Goal: Task Accomplishment & Management: Complete application form

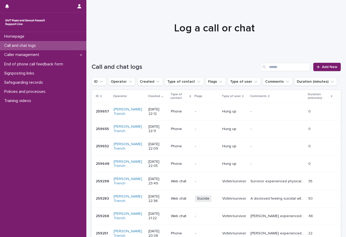
click at [327, 62] on div "Call and chat logs Add New" at bounding box center [216, 64] width 249 height 25
click at [327, 68] on span "Add New" at bounding box center [329, 67] width 15 height 4
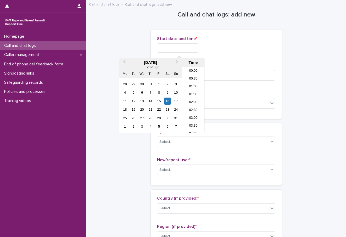
click at [168, 48] on input "text" at bounding box center [177, 47] width 41 height 9
click at [192, 105] on li "22:00" at bounding box center [193, 106] width 22 height 8
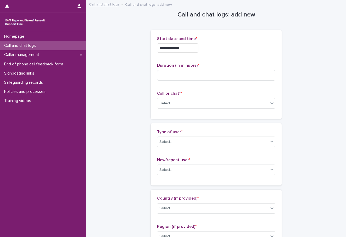
click at [196, 43] on div "**********" at bounding box center [216, 46] width 118 height 20
click at [194, 49] on input "**********" at bounding box center [177, 47] width 41 height 9
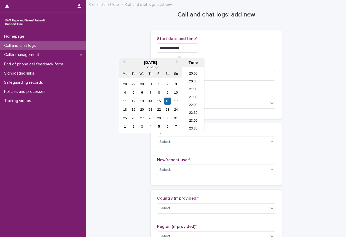
type input "**********"
click at [271, 46] on div "**********" at bounding box center [216, 47] width 118 height 9
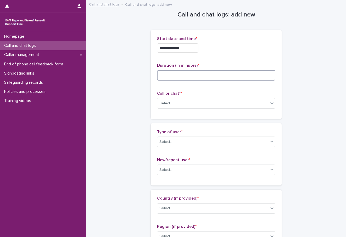
click at [201, 76] on input at bounding box center [216, 75] width 118 height 10
type input "**"
click at [191, 104] on div "Select..." at bounding box center [212, 103] width 111 height 9
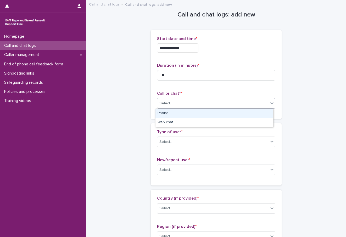
click at [177, 112] on div "Phone" at bounding box center [215, 113] width 118 height 9
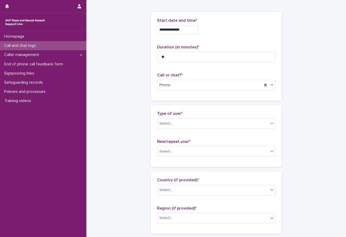
scroll to position [26, 0]
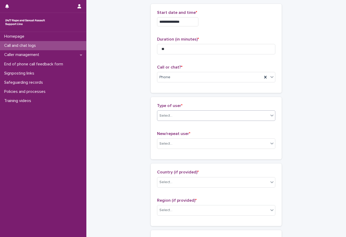
click at [161, 120] on div "Select..." at bounding box center [216, 116] width 118 height 10
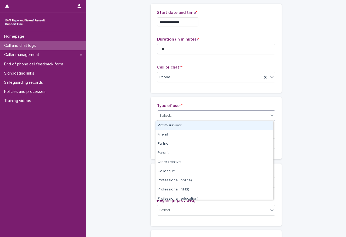
click at [168, 127] on div "Victim/survivor" at bounding box center [215, 125] width 118 height 9
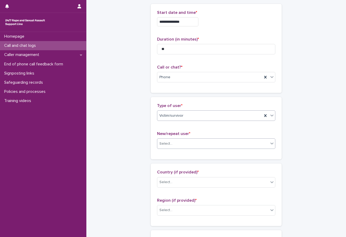
click at [173, 143] on input "text" at bounding box center [173, 144] width 1 height 4
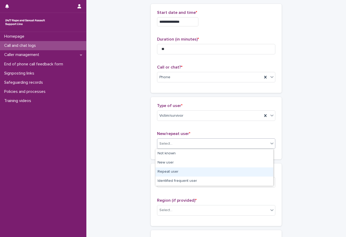
click at [168, 172] on div "Repeat user" at bounding box center [215, 172] width 118 height 9
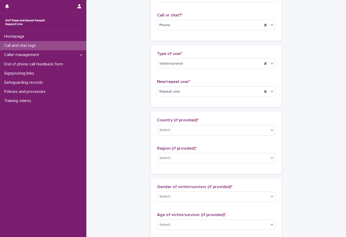
scroll to position [79, 0]
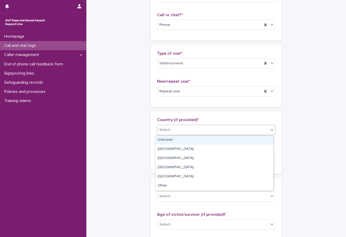
click at [165, 128] on div "Select..." at bounding box center [165, 129] width 13 height 5
click at [174, 139] on div "Unknown" at bounding box center [215, 140] width 118 height 9
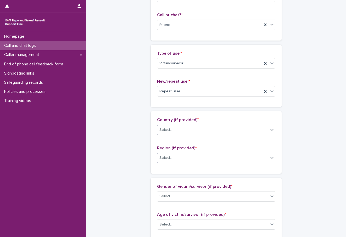
click at [173, 162] on div "Select..." at bounding box center [212, 158] width 111 height 9
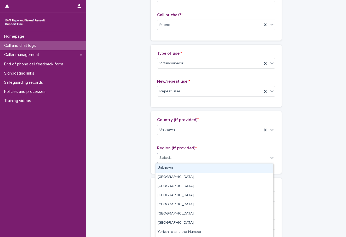
drag, startPoint x: 173, startPoint y: 167, endPoint x: 149, endPoint y: 153, distance: 27.4
click at [173, 168] on div "Unknown" at bounding box center [215, 168] width 118 height 9
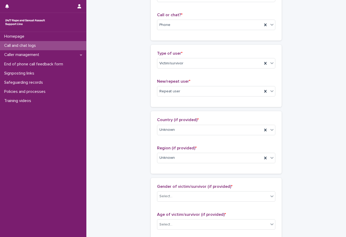
click at [129, 139] on div "**********" at bounding box center [216, 205] width 249 height 567
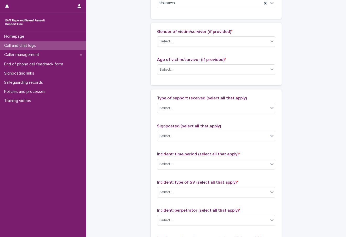
scroll to position [236, 0]
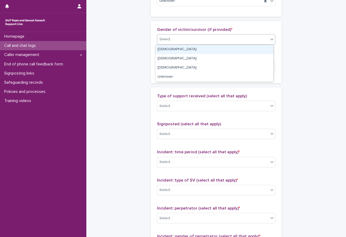
click at [164, 41] on div "Select..." at bounding box center [165, 39] width 13 height 5
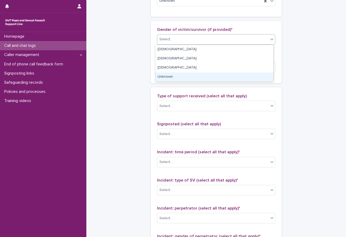
click at [172, 77] on div "Unknown" at bounding box center [215, 77] width 118 height 9
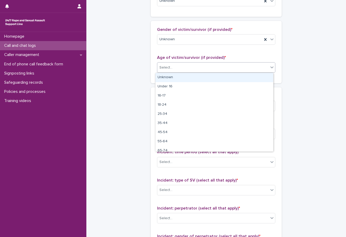
click at [168, 71] on div "Select..." at bounding box center [212, 67] width 111 height 9
click at [168, 78] on div "Unknown" at bounding box center [215, 77] width 118 height 9
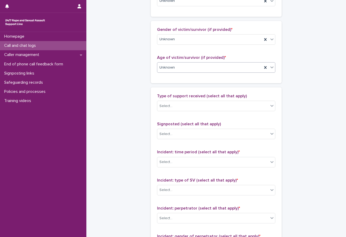
click at [133, 62] on div "**********" at bounding box center [216, 48] width 249 height 567
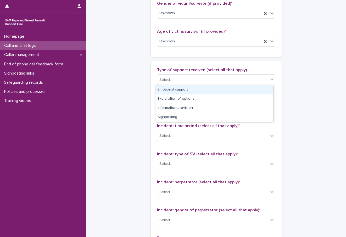
click at [181, 82] on div "Select..." at bounding box center [212, 80] width 111 height 9
click at [180, 88] on div "Emotional support" at bounding box center [215, 89] width 118 height 9
click at [224, 82] on div "Emotional support" at bounding box center [209, 79] width 105 height 9
click at [201, 88] on div "Exploration of options" at bounding box center [215, 89] width 118 height 9
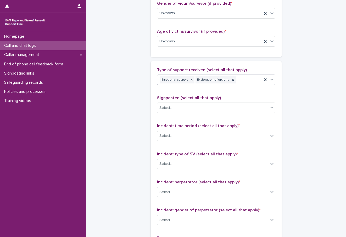
click at [244, 81] on div "Emotional support Exploration of options" at bounding box center [209, 79] width 105 height 9
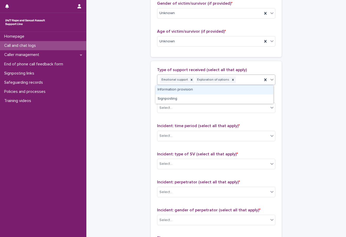
click at [195, 88] on div "Information provision" at bounding box center [215, 89] width 118 height 9
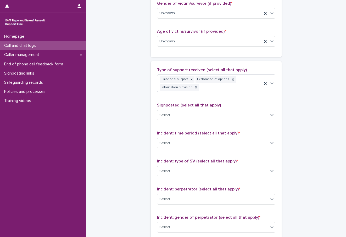
scroll to position [266, 0]
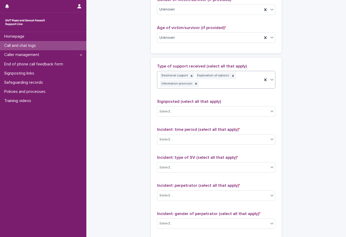
click at [251, 81] on div "Emotional support Exploration of options Information provision" at bounding box center [209, 79] width 105 height 17
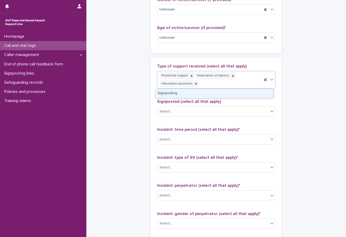
click at [198, 91] on div "Signposting" at bounding box center [215, 93] width 118 height 9
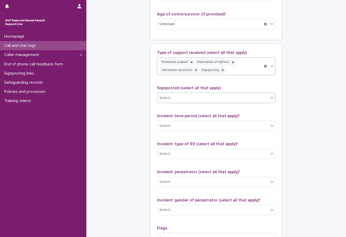
scroll to position [292, 0]
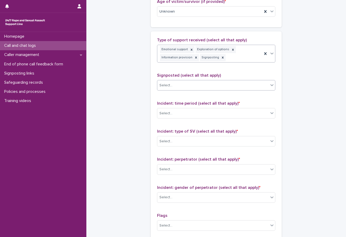
click at [179, 85] on div "Select..." at bounding box center [212, 85] width 111 height 9
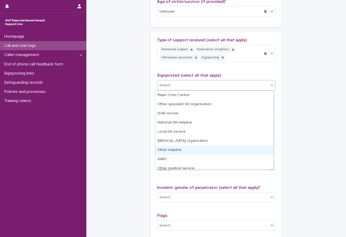
click at [188, 151] on div "Other helpline" at bounding box center [215, 150] width 118 height 9
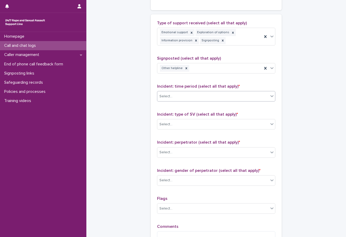
scroll to position [318, 0]
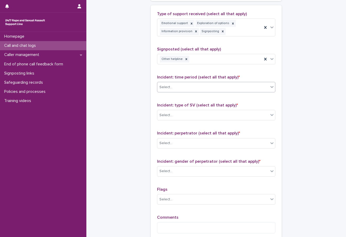
click at [226, 86] on div "Select..." at bounding box center [212, 87] width 111 height 9
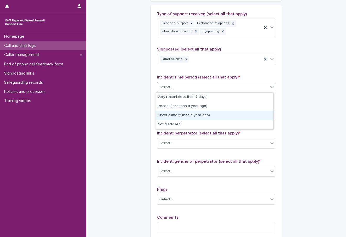
click at [195, 119] on div "Historic (more than a year ago)" at bounding box center [215, 115] width 118 height 9
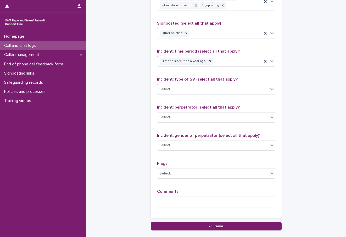
scroll to position [344, 0]
click at [179, 90] on div "Select..." at bounding box center [212, 89] width 111 height 9
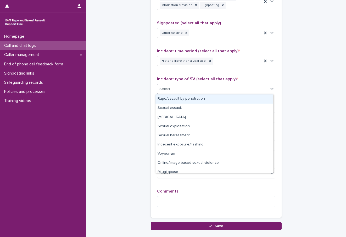
click at [179, 97] on div "Rape/assault by penetration" at bounding box center [215, 99] width 118 height 9
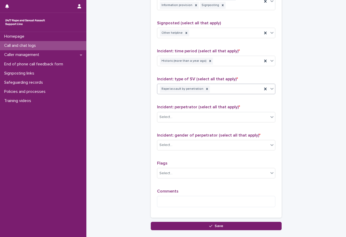
click at [236, 89] on div "Rape/assault by penetration" at bounding box center [209, 89] width 105 height 9
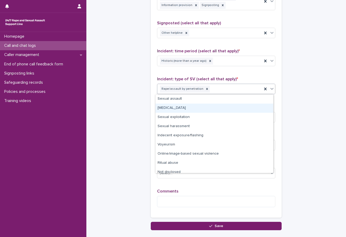
click at [181, 107] on div "[MEDICAL_DATA]" at bounding box center [215, 108] width 118 height 9
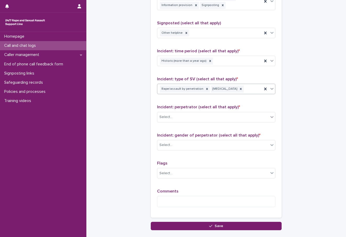
scroll to position [370, 0]
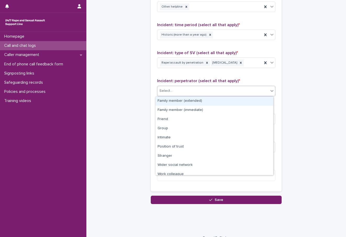
click at [161, 92] on div "Select..." at bounding box center [165, 90] width 13 height 5
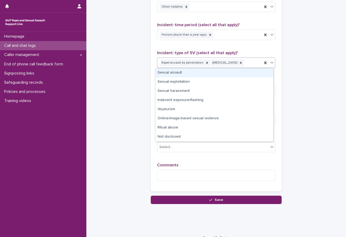
click at [246, 67] on div "Rape/assault by penetration [MEDICAL_DATA]" at bounding box center [209, 62] width 105 height 9
click at [251, 64] on div "Rape/assault by penetration [MEDICAL_DATA]" at bounding box center [209, 62] width 105 height 9
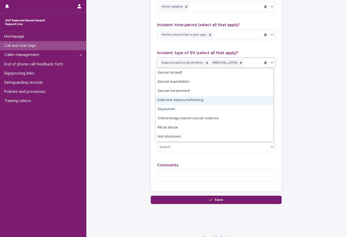
click at [186, 100] on div "Indecent exposure/flashing" at bounding box center [215, 100] width 118 height 9
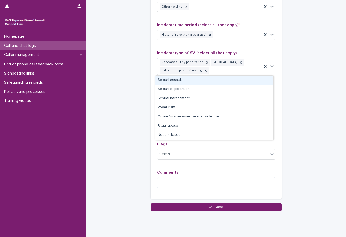
click at [226, 74] on div "Rape/assault by penetration [MEDICAL_DATA] Indecent exposure/flashing" at bounding box center [209, 66] width 105 height 17
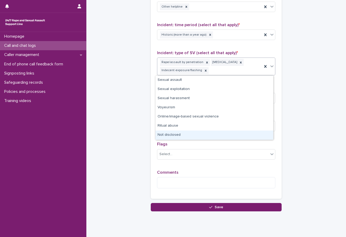
click at [185, 138] on div "Not disclosed" at bounding box center [215, 135] width 118 height 9
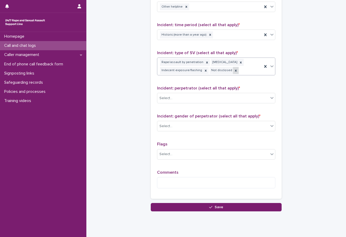
click at [234, 71] on icon at bounding box center [236, 71] width 4 height 4
click at [176, 101] on div "Select..." at bounding box center [212, 98] width 111 height 9
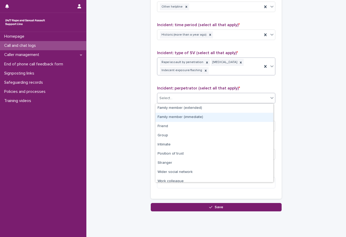
click at [189, 117] on div "Family member (immediate)" at bounding box center [215, 117] width 118 height 9
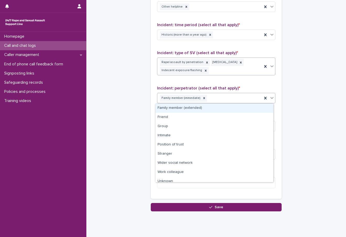
click at [225, 100] on div "Family member (immediate)" at bounding box center [209, 98] width 105 height 9
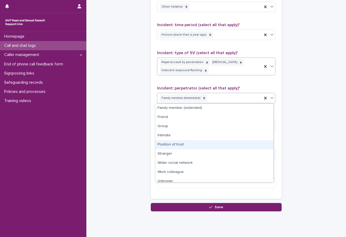
drag, startPoint x: 188, startPoint y: 150, endPoint x: 187, endPoint y: 147, distance: 2.7
click at [187, 147] on div "Position of trust" at bounding box center [215, 144] width 118 height 9
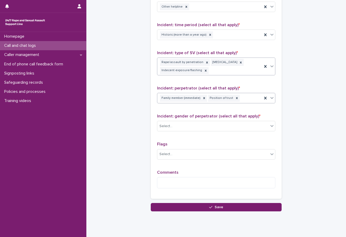
click at [243, 100] on div "Family member (immediate) Position of trust" at bounding box center [209, 98] width 105 height 9
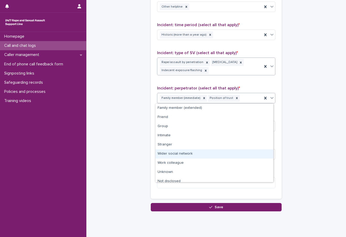
scroll to position [4, 0]
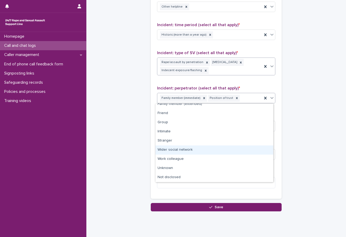
drag, startPoint x: 185, startPoint y: 155, endPoint x: 185, endPoint y: 150, distance: 5.5
click at [185, 150] on div "Wider social network" at bounding box center [215, 150] width 118 height 9
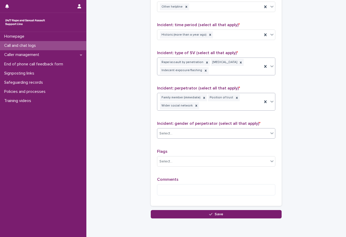
click at [168, 134] on div "Select..." at bounding box center [165, 133] width 13 height 5
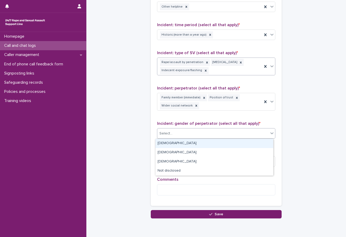
click at [172, 144] on div "[DEMOGRAPHIC_DATA]" at bounding box center [215, 143] width 118 height 9
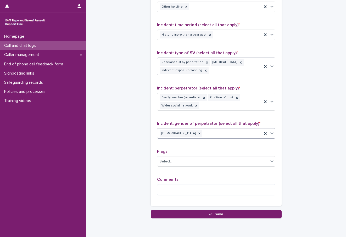
click at [217, 133] on div "[DEMOGRAPHIC_DATA]" at bounding box center [209, 133] width 105 height 9
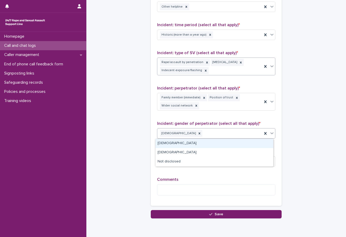
click at [183, 143] on div "[DEMOGRAPHIC_DATA]" at bounding box center [215, 143] width 118 height 9
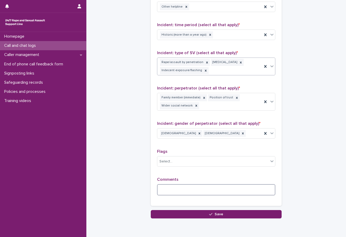
click at [162, 193] on textarea at bounding box center [216, 189] width 118 height 11
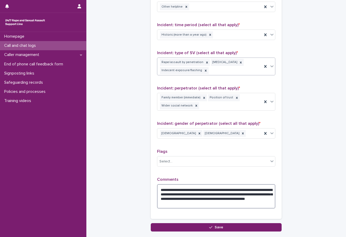
drag, startPoint x: 227, startPoint y: 190, endPoint x: 177, endPoint y: 188, distance: 50.8
click at [177, 188] on textarea "**********" at bounding box center [216, 196] width 118 height 24
click at [193, 190] on textarea "**********" at bounding box center [216, 196] width 118 height 24
click at [210, 195] on textarea "**********" at bounding box center [216, 196] width 118 height 24
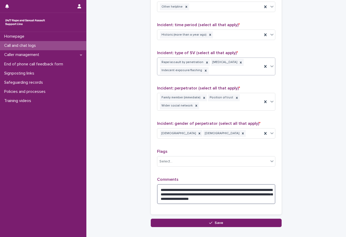
click at [270, 195] on textarea "**********" at bounding box center [216, 194] width 118 height 20
click at [257, 198] on textarea "**********" at bounding box center [216, 194] width 118 height 20
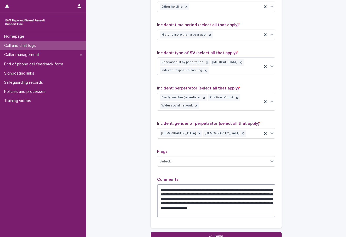
click at [172, 209] on textarea "**********" at bounding box center [216, 200] width 118 height 33
click at [260, 213] on textarea "**********" at bounding box center [216, 200] width 118 height 33
click at [251, 199] on textarea "**********" at bounding box center [216, 200] width 118 height 33
drag, startPoint x: 190, startPoint y: 204, endPoint x: 167, endPoint y: 205, distance: 23.1
click at [167, 205] on textarea "**********" at bounding box center [216, 200] width 118 height 33
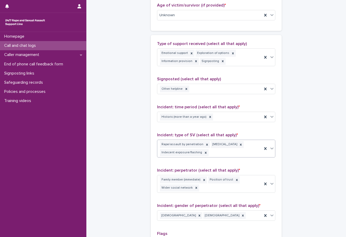
scroll to position [415, 0]
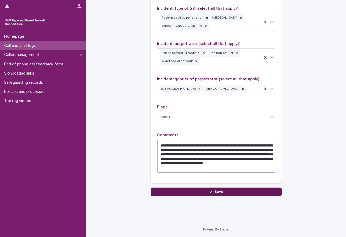
type textarea "**********"
click at [217, 191] on span "Save" at bounding box center [219, 192] width 9 height 4
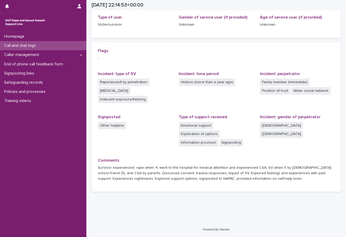
scroll to position [86, 0]
click at [342, 8] on div "[DATE] 22:14:53+00:00" at bounding box center [214, 5] width 271 height 10
click at [29, 35] on div "Homepage" at bounding box center [43, 36] width 86 height 9
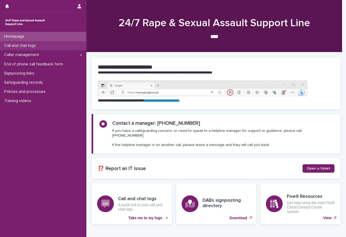
click at [25, 42] on div "Call and chat logs" at bounding box center [43, 45] width 86 height 9
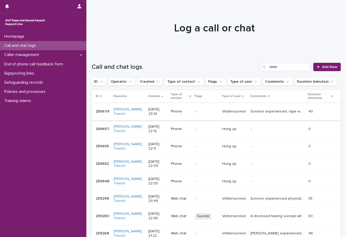
scroll to position [26, 0]
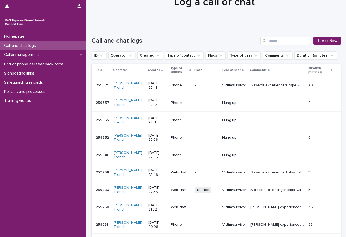
click at [338, 11] on div at bounding box center [214, 0] width 256 height 52
click at [340, 23] on div at bounding box center [214, 0] width 256 height 52
click at [339, 15] on div at bounding box center [214, 0] width 256 height 52
click at [336, 27] on div "Call and chat logs Add New" at bounding box center [216, 38] width 249 height 25
